Goal: Task Accomplishment & Management: Use online tool/utility

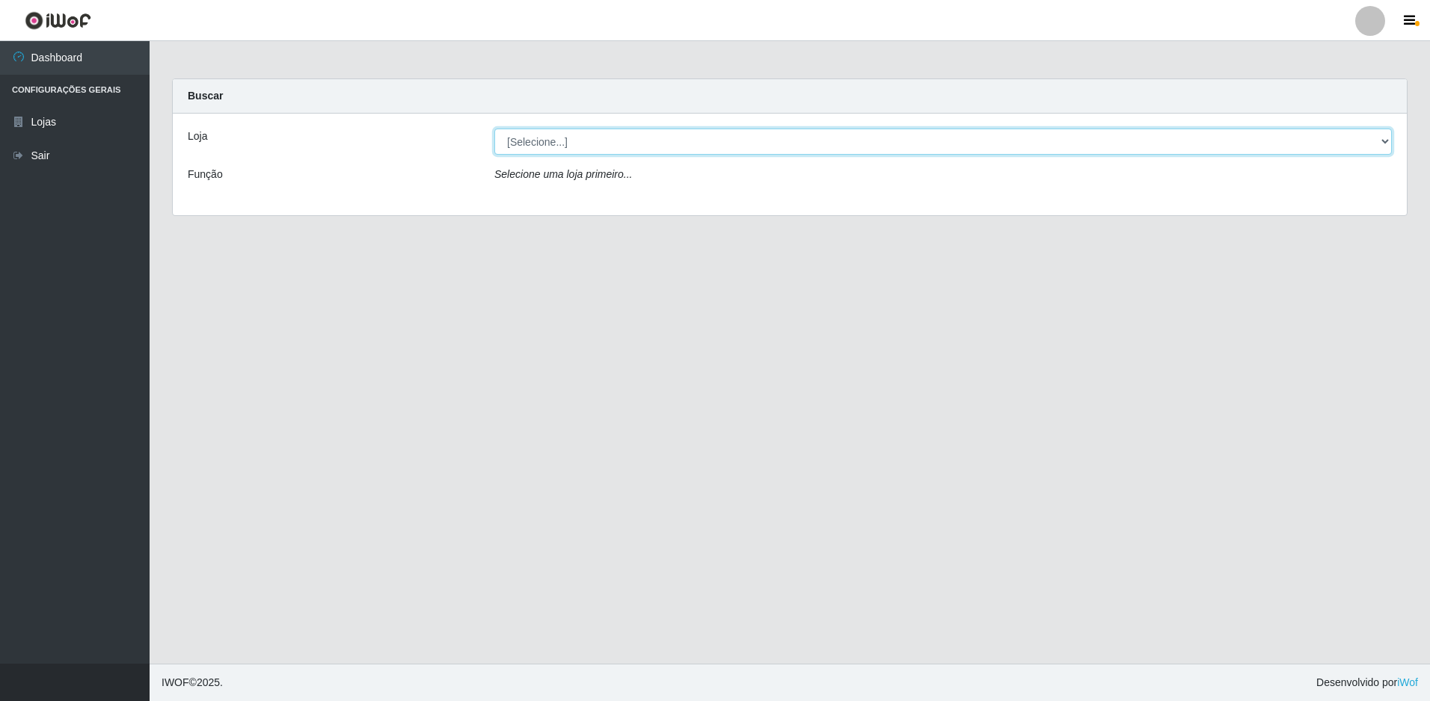
click at [645, 141] on select "[Selecione...] Extrabom - Loja 51 Gaivotas" at bounding box center [942, 142] width 897 height 26
select select "469"
click at [494, 129] on select "[Selecione...] Extrabom - Loja 51 Gaivotas" at bounding box center [942, 142] width 897 height 26
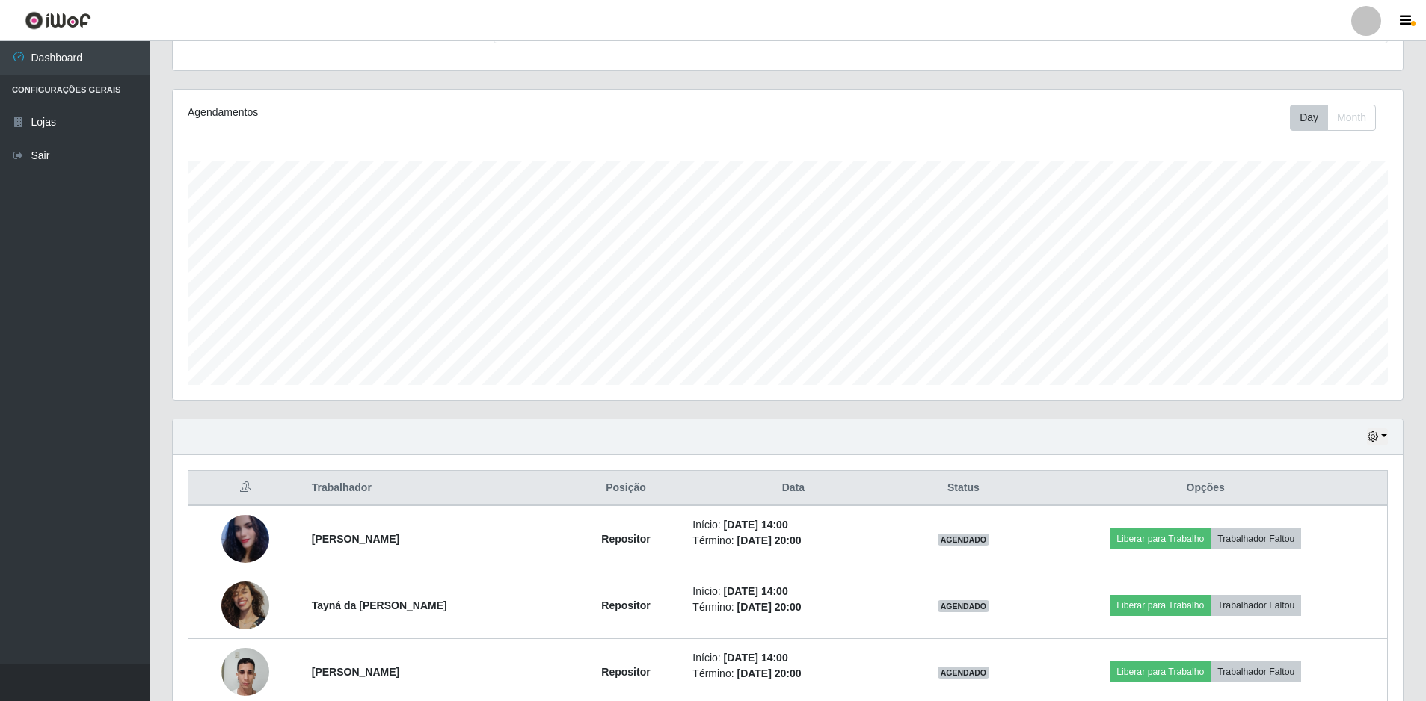
scroll to position [225, 0]
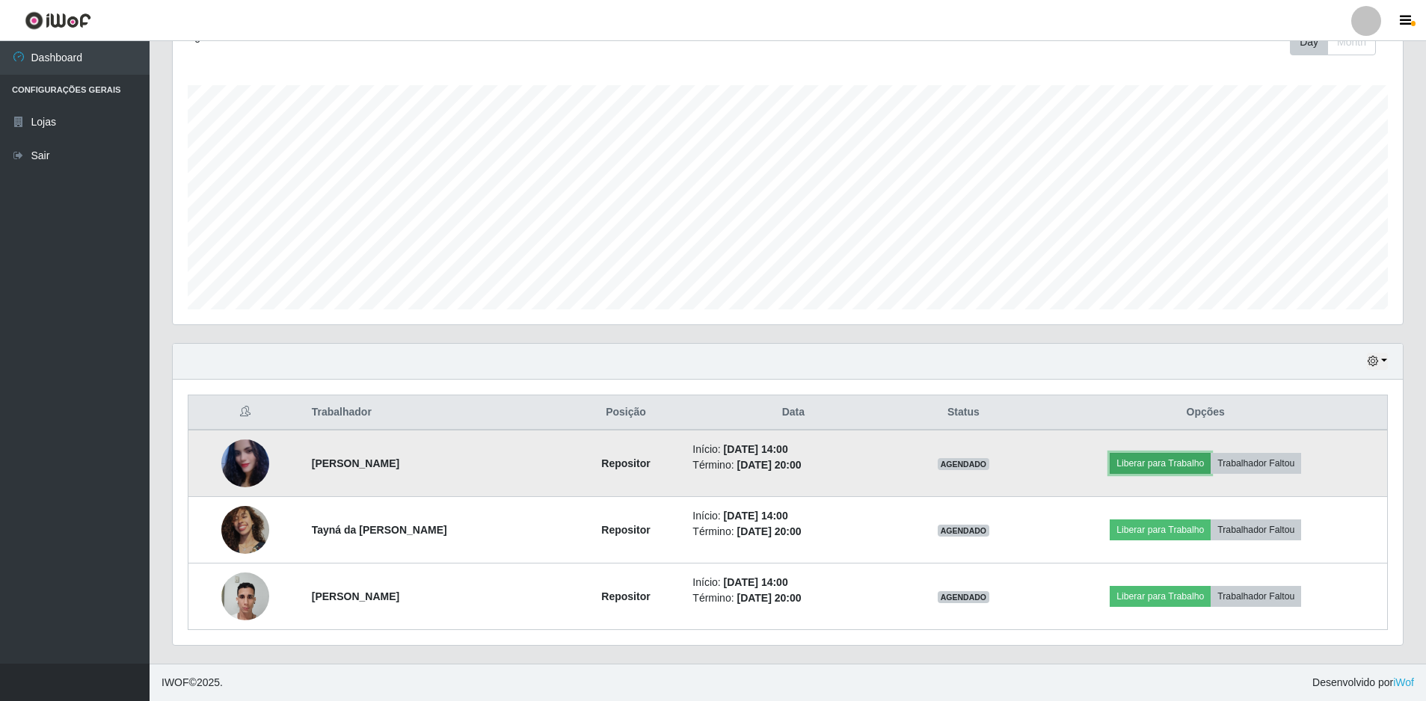
click at [1164, 462] on button "Liberar para Trabalho" at bounding box center [1160, 463] width 101 height 21
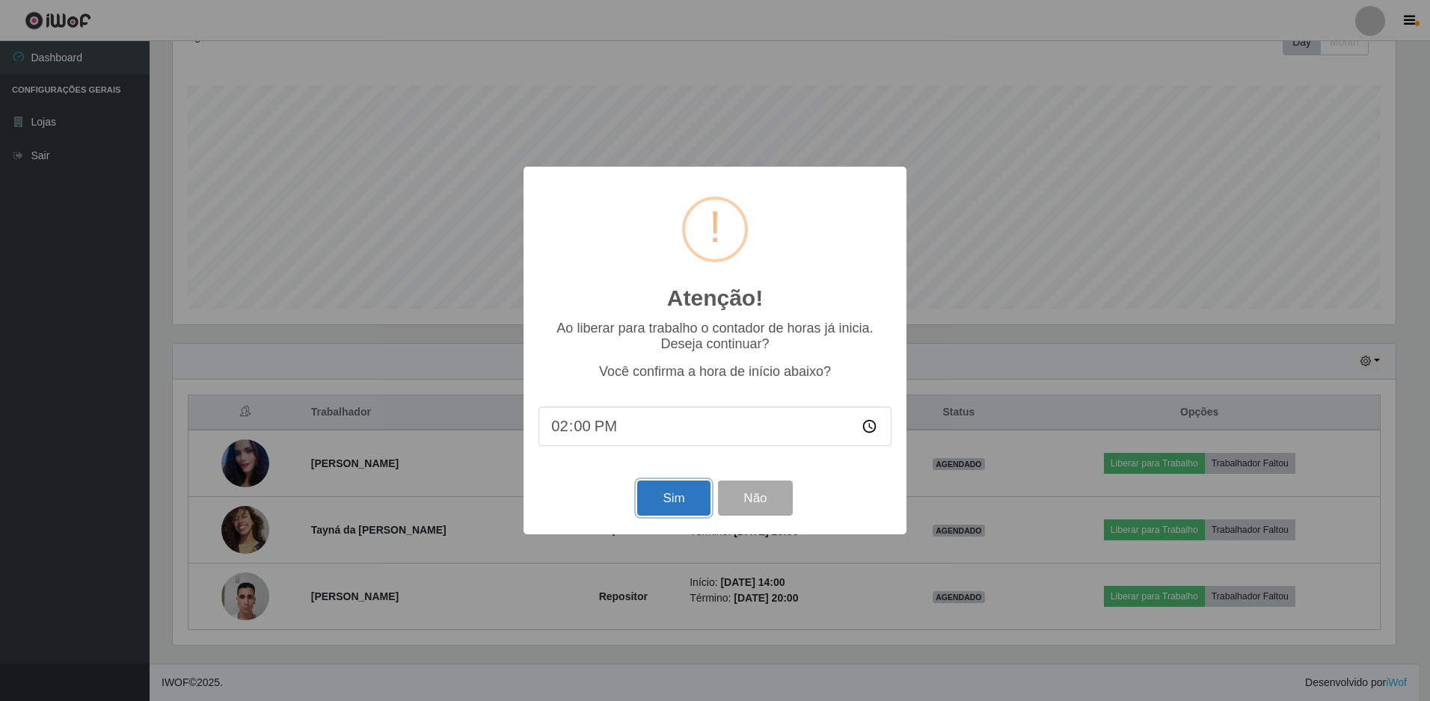
click at [679, 494] on button "Sim" at bounding box center [673, 498] width 73 height 35
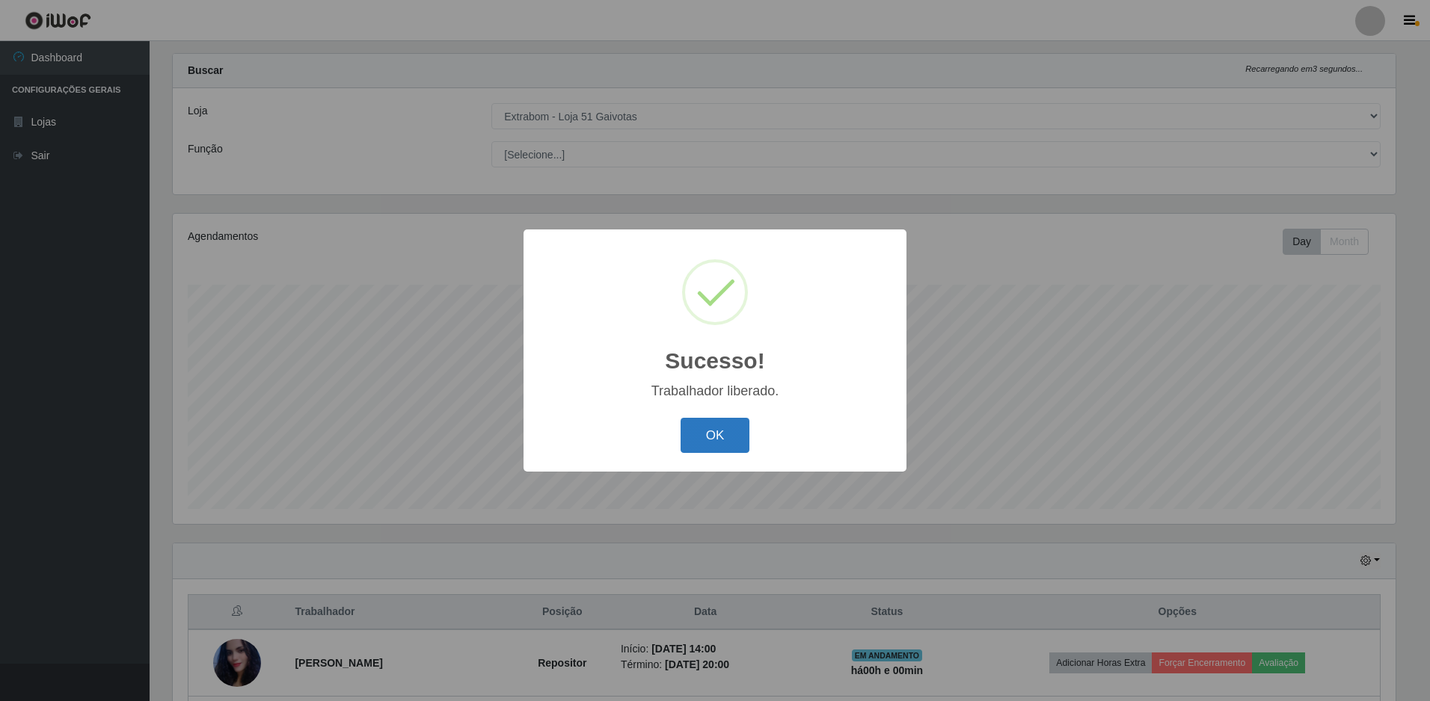
click at [720, 448] on button "OK" at bounding box center [715, 435] width 70 height 35
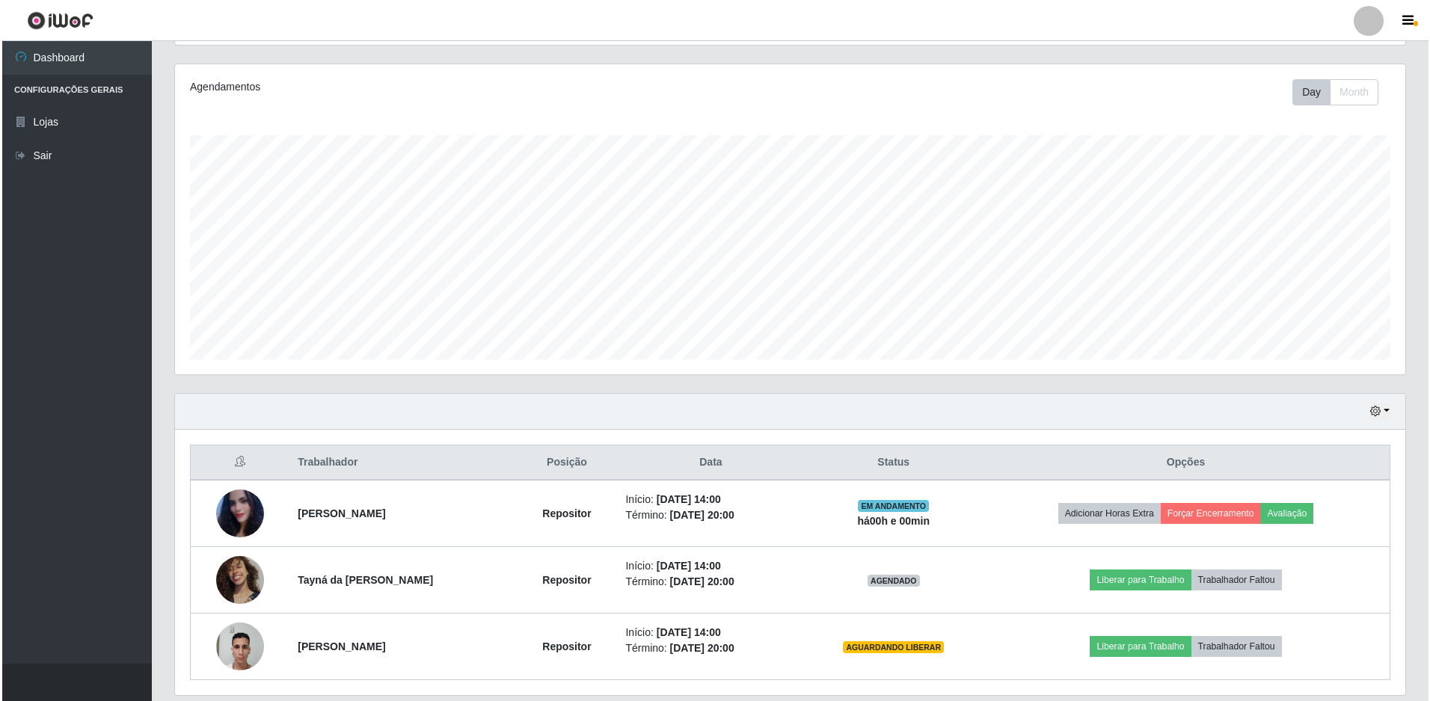
scroll to position [225, 0]
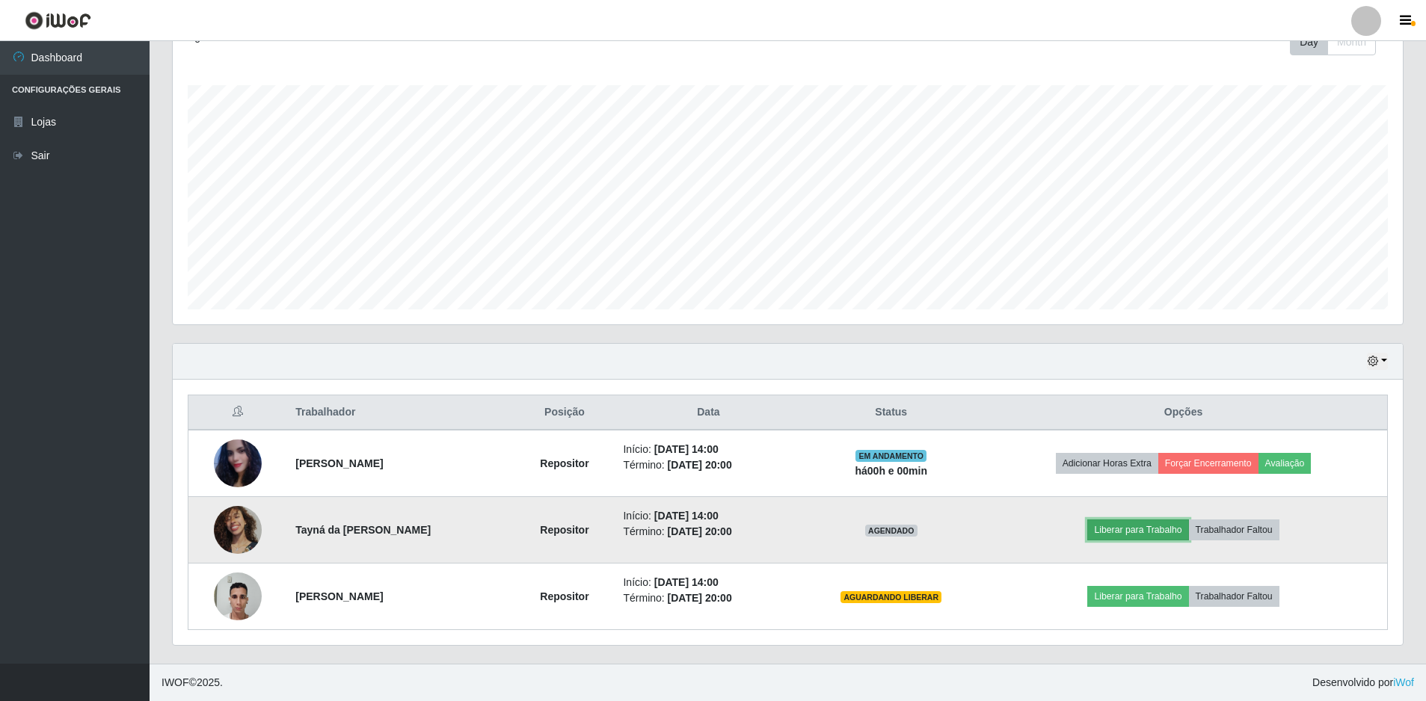
click at [1148, 524] on button "Liberar para Trabalho" at bounding box center [1137, 530] width 101 height 21
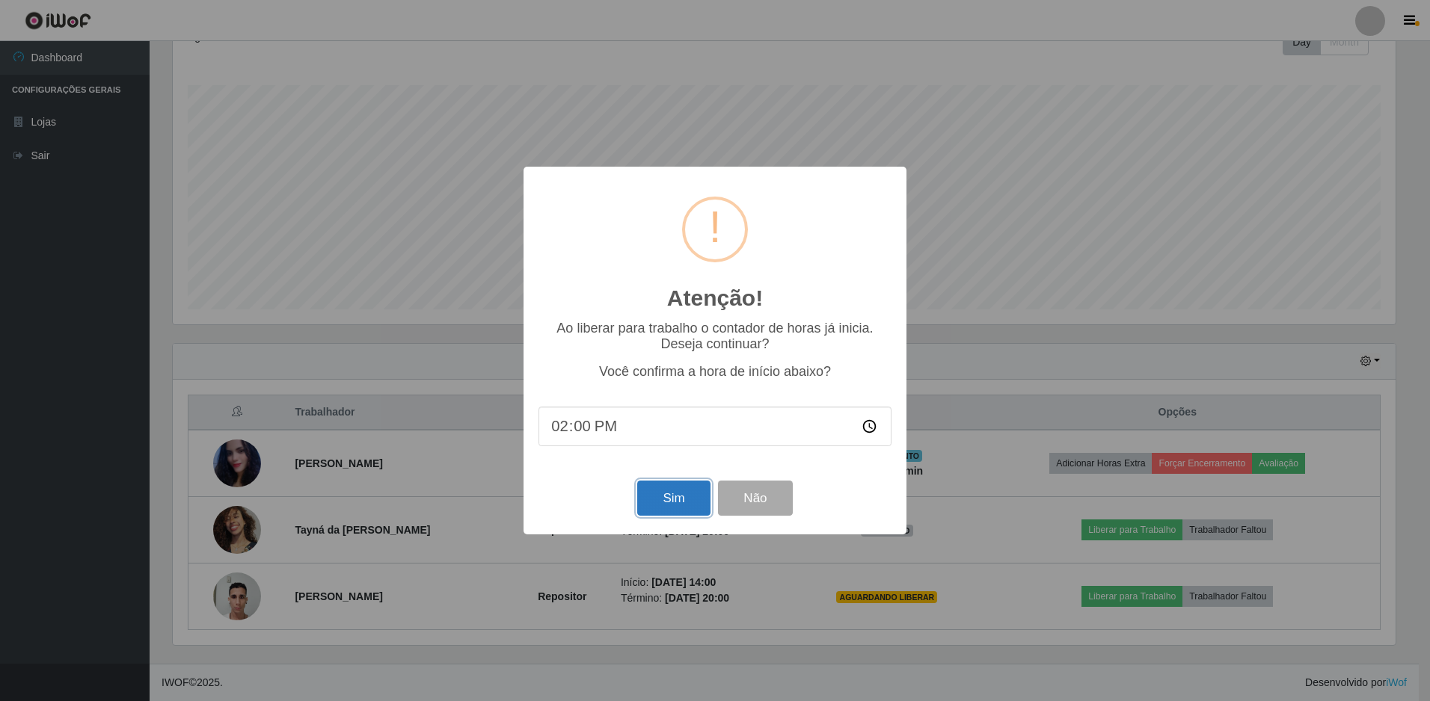
click at [692, 494] on button "Sim" at bounding box center [673, 498] width 73 height 35
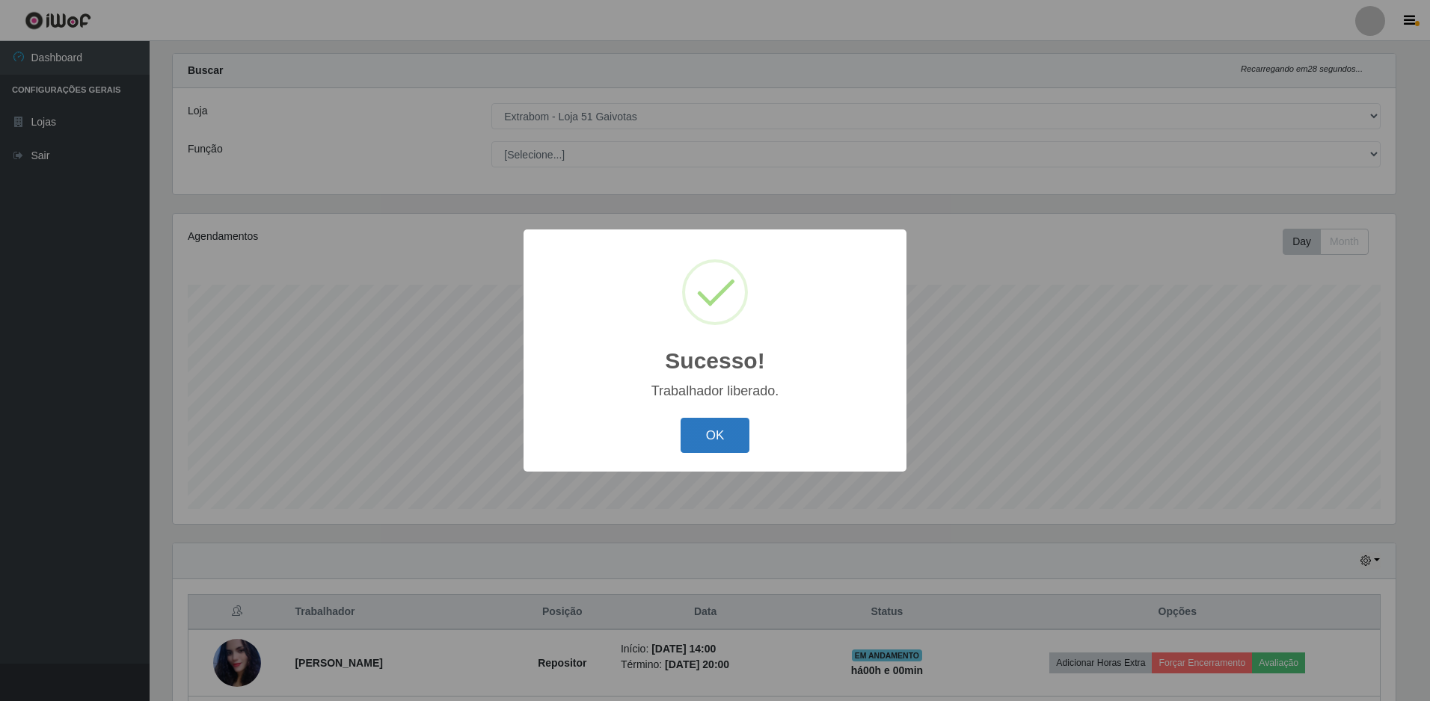
click at [716, 428] on button "OK" at bounding box center [715, 435] width 70 height 35
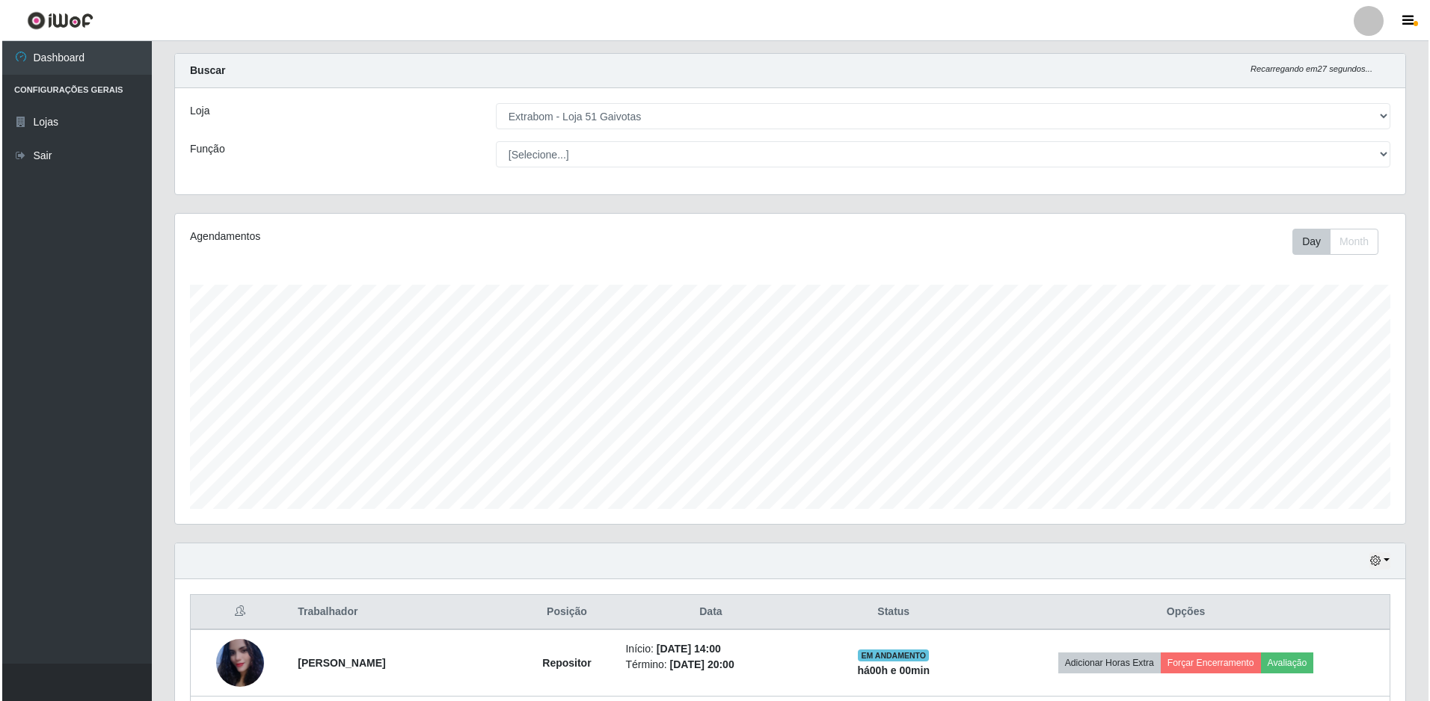
scroll to position [225, 0]
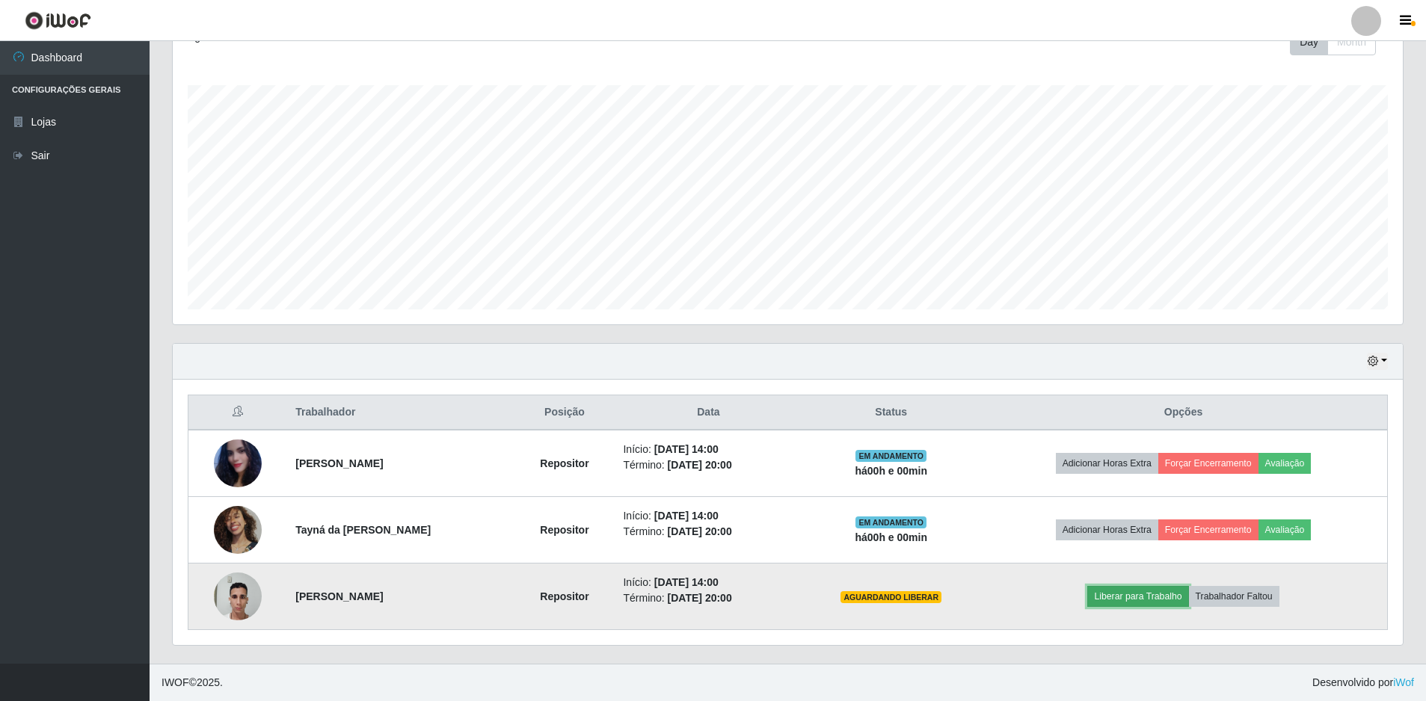
click at [1128, 597] on button "Liberar para Trabalho" at bounding box center [1137, 596] width 101 height 21
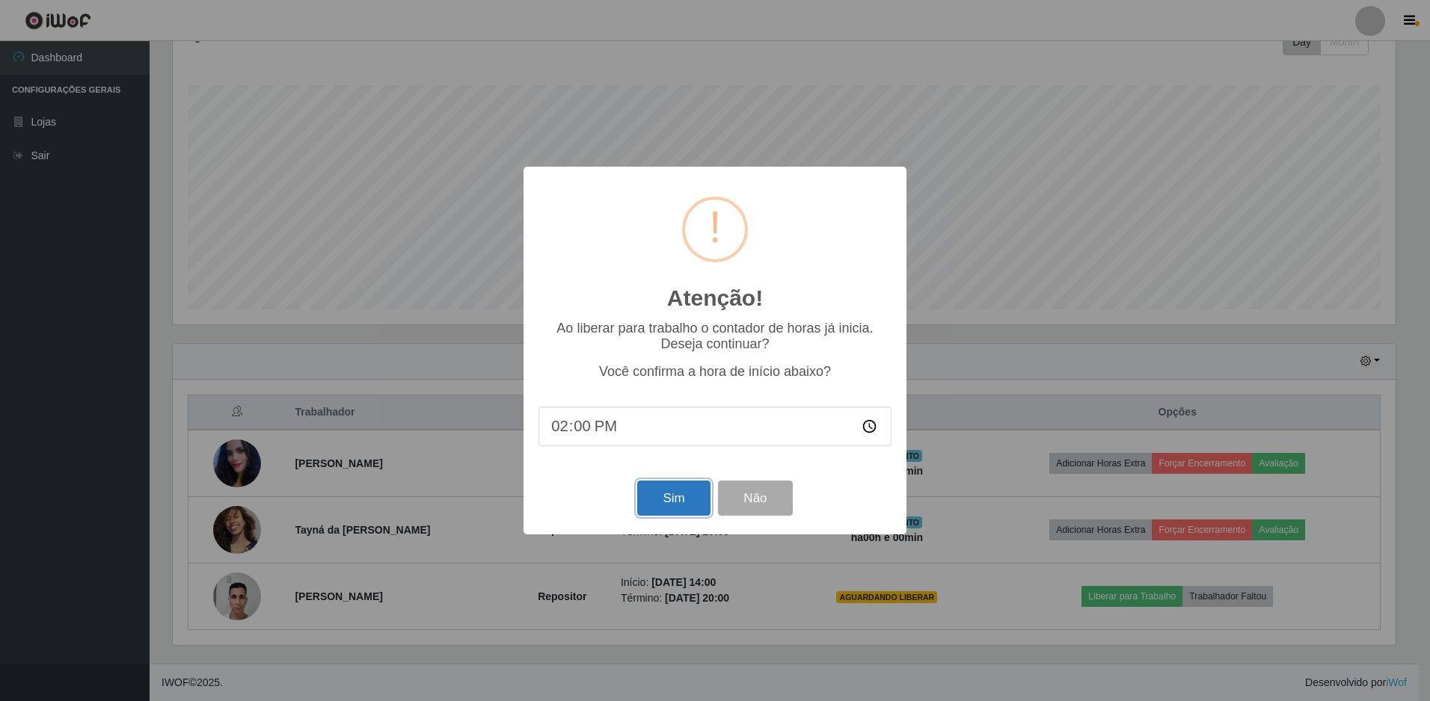
click at [695, 489] on button "Sim" at bounding box center [673, 498] width 73 height 35
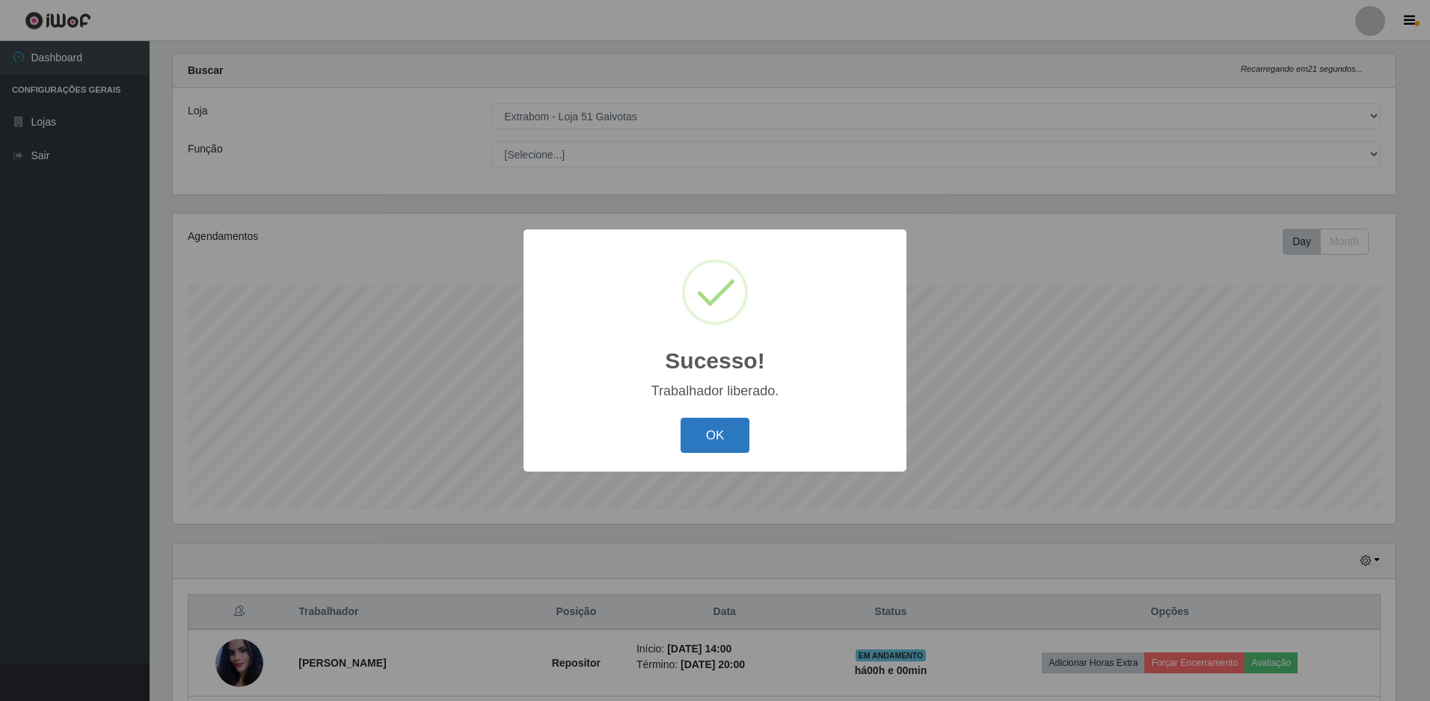
click at [703, 449] on button "OK" at bounding box center [715, 435] width 70 height 35
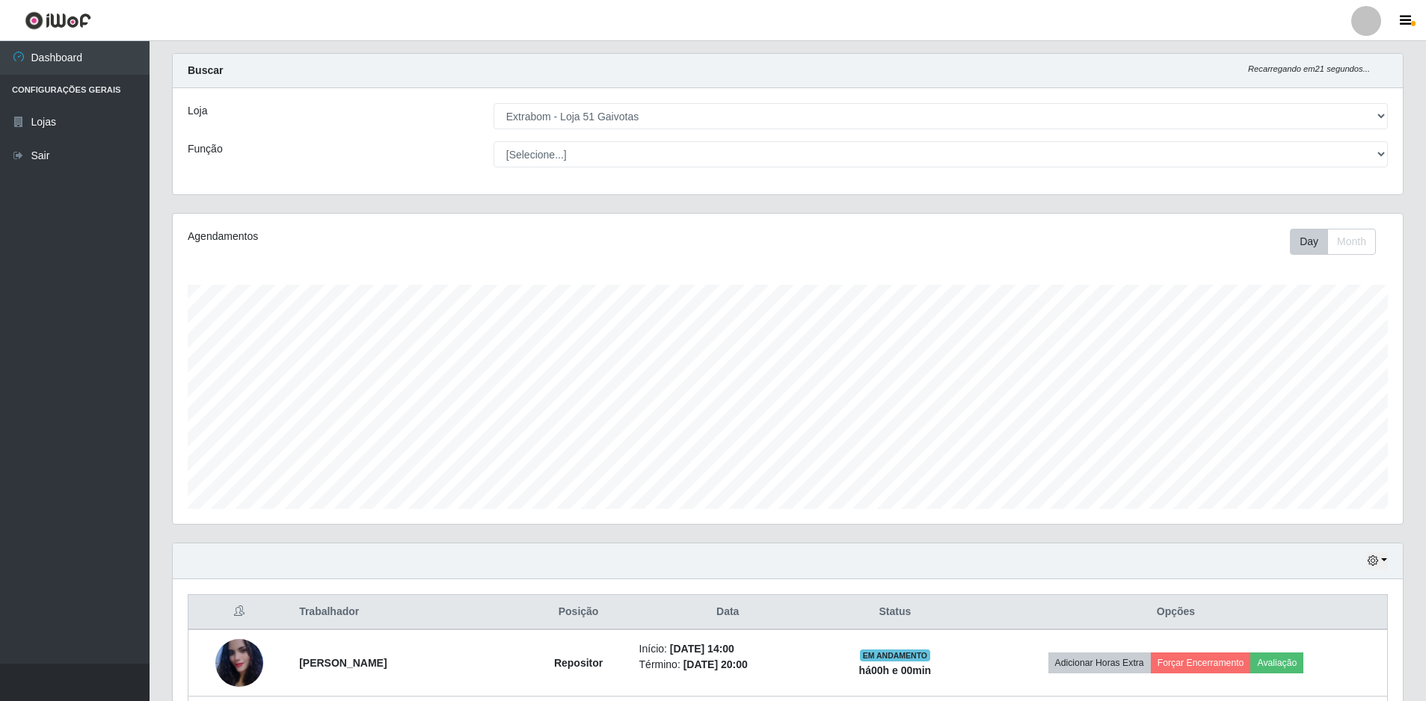
scroll to position [225, 0]
